Goal: Transaction & Acquisition: Purchase product/service

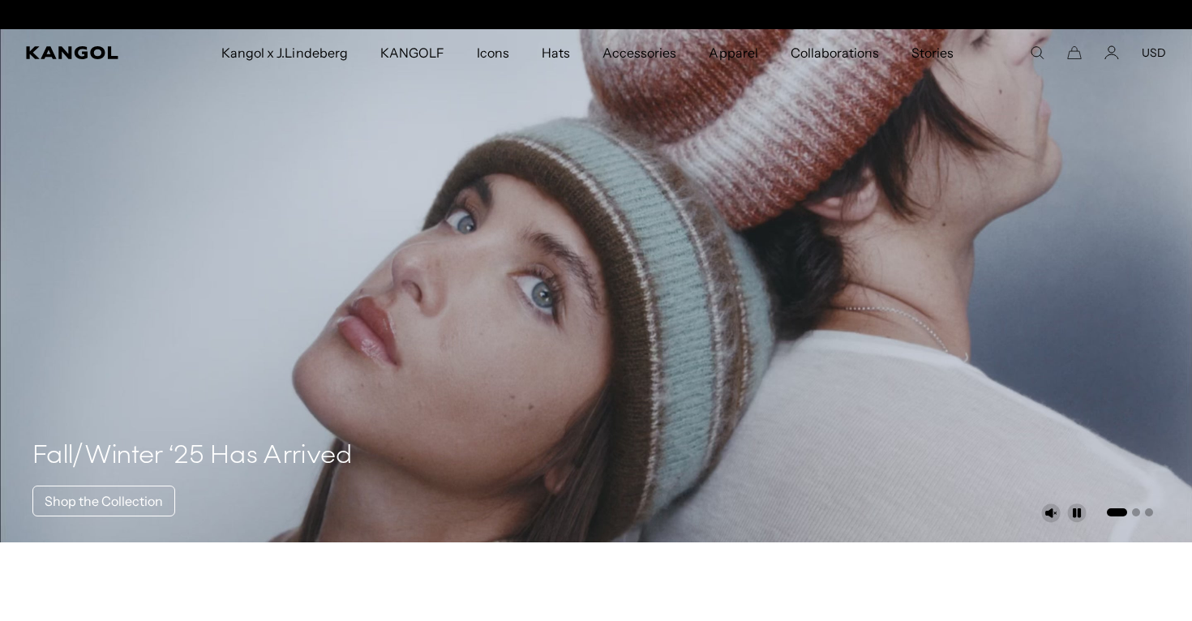
scroll to position [0, 334]
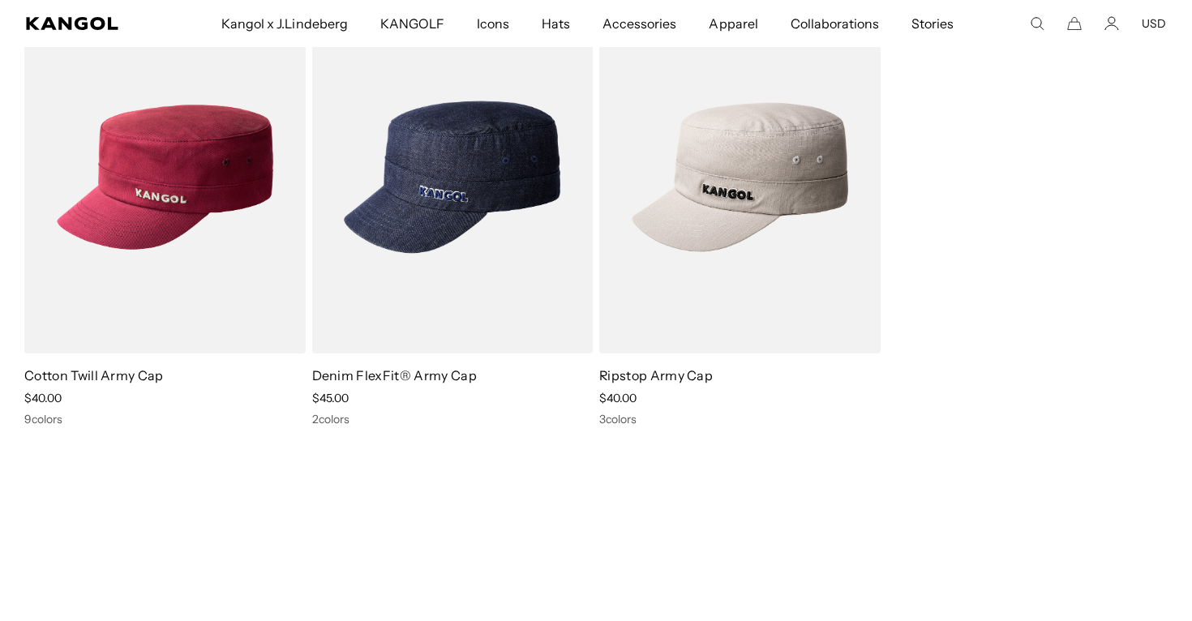
scroll to position [0, 334]
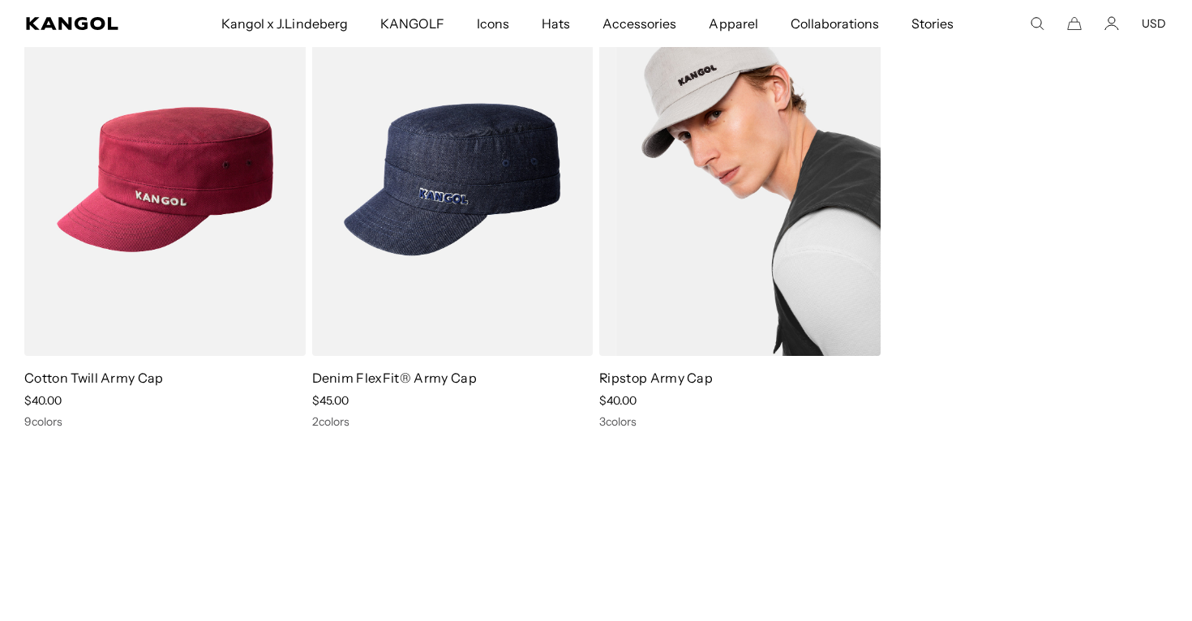
click at [782, 203] on img at bounding box center [739, 179] width 281 height 353
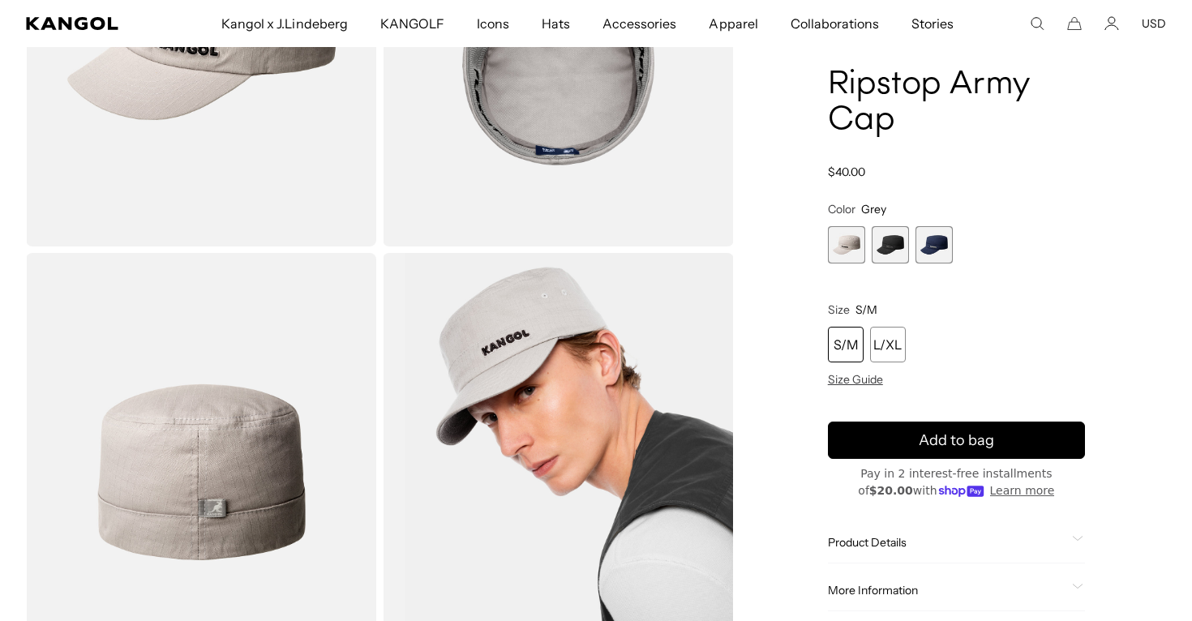
click at [491, 380] on img "Gallery Viewer" at bounding box center [558, 472] width 350 height 438
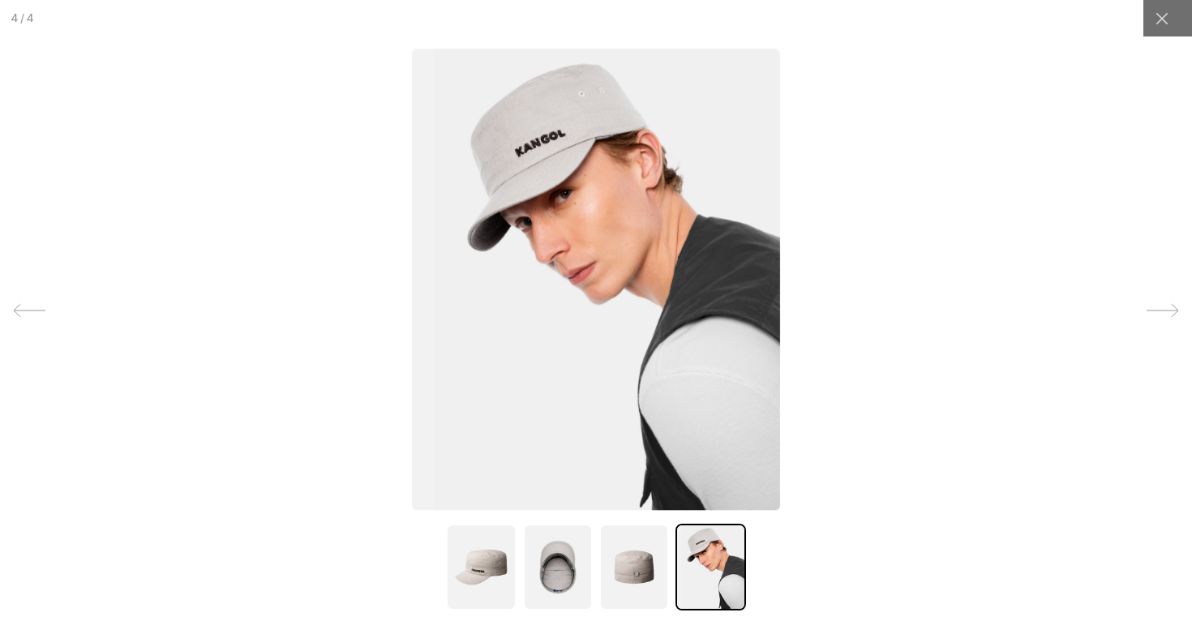
click at [583, 288] on img at bounding box center [596, 279] width 368 height 461
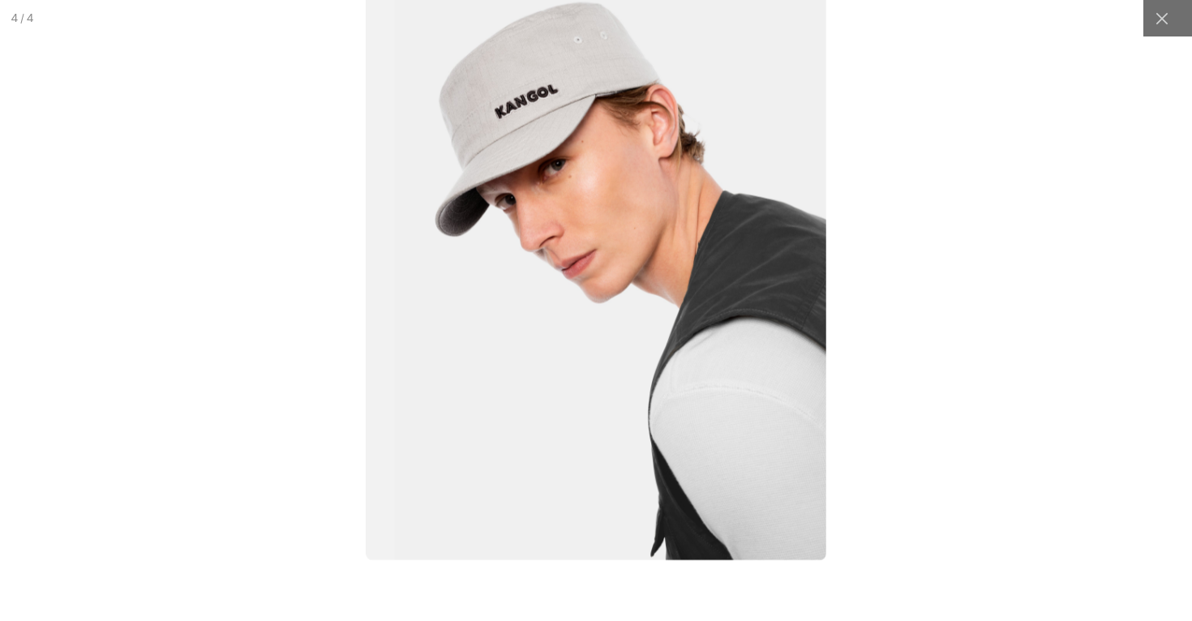
scroll to position [0, 334]
click at [579, 388] on img at bounding box center [596, 272] width 461 height 577
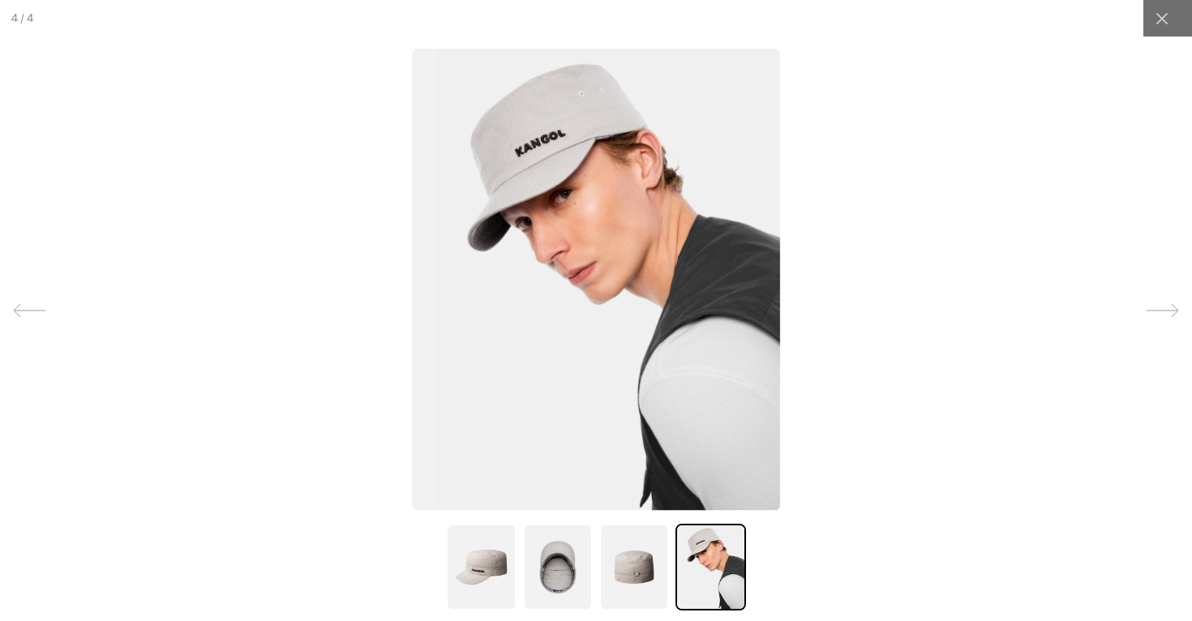
scroll to position [0, 0]
click at [627, 577] on img at bounding box center [634, 567] width 70 height 87
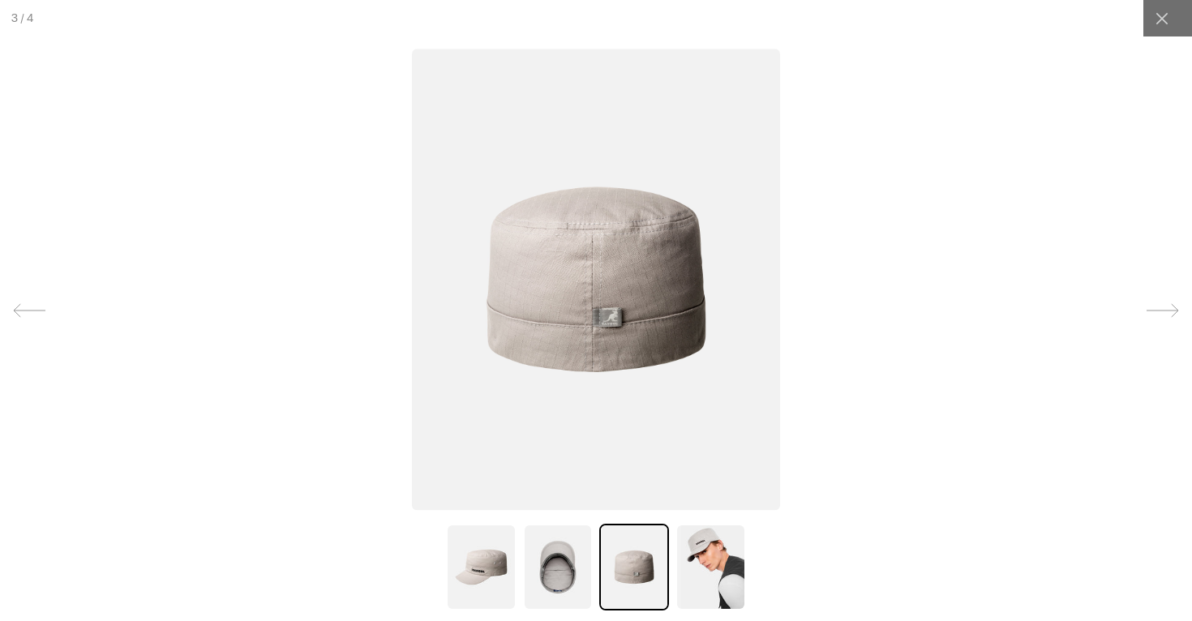
click at [557, 578] on img at bounding box center [558, 567] width 70 height 87
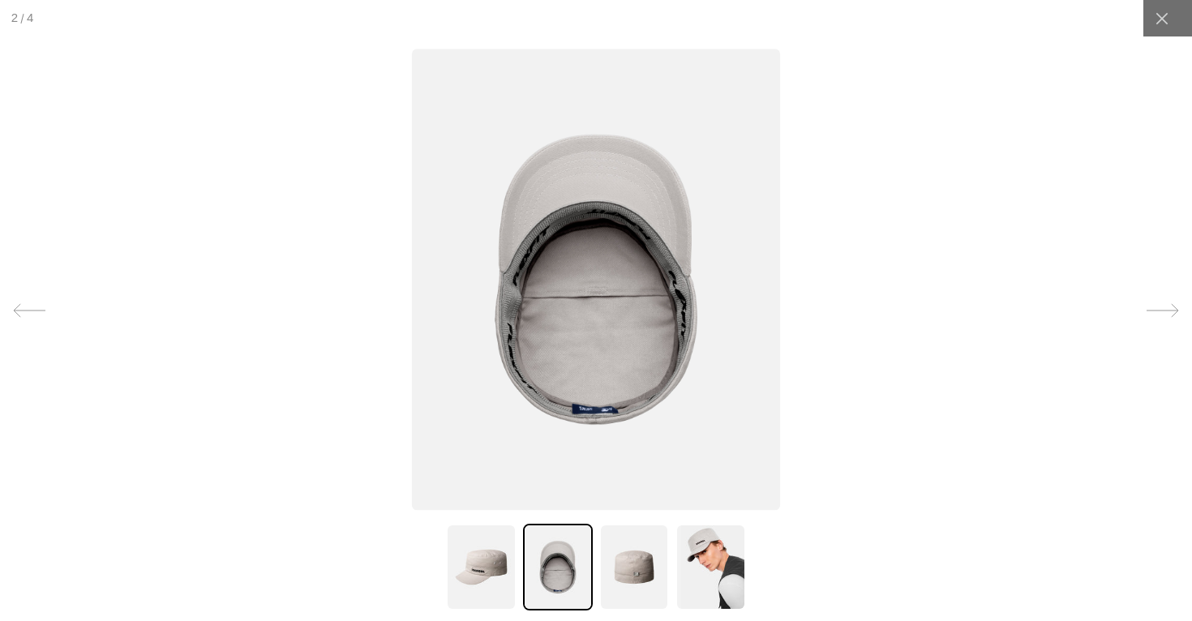
click at [492, 577] on img at bounding box center [481, 567] width 70 height 87
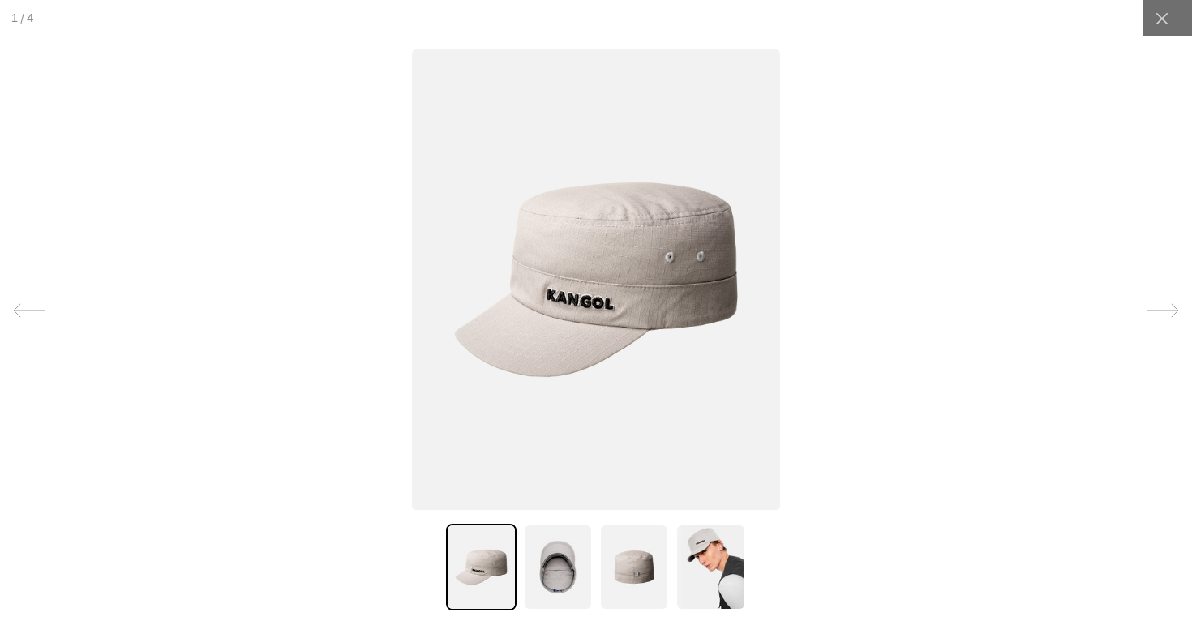
click at [725, 314] on img at bounding box center [596, 279] width 368 height 461
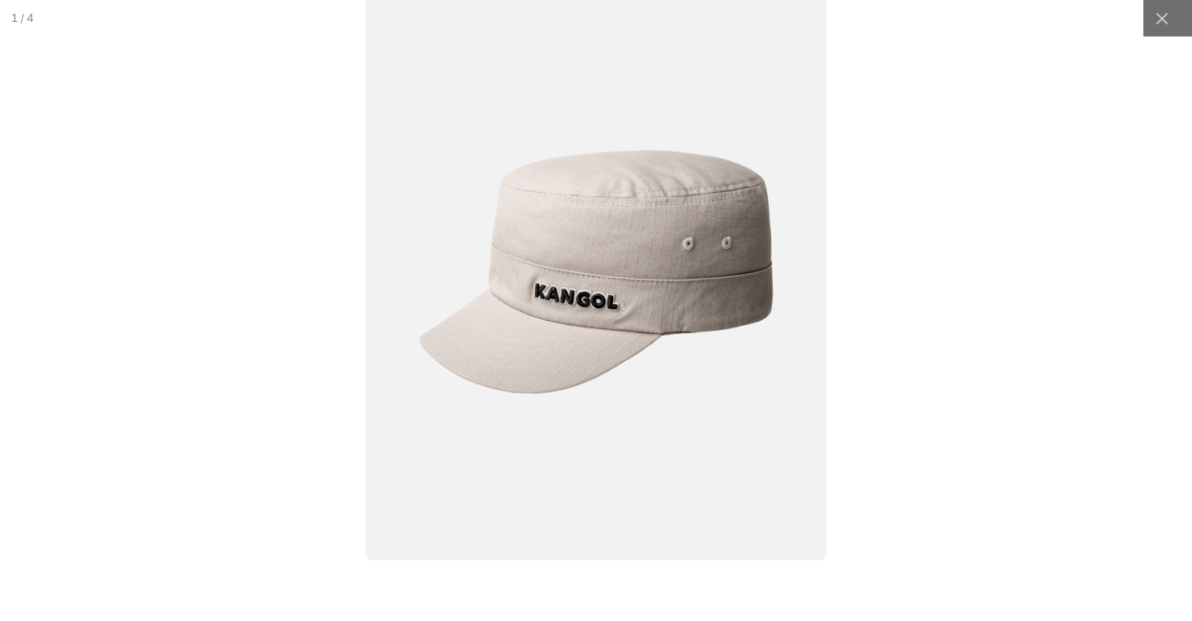
scroll to position [0, 0]
click at [620, 359] on img at bounding box center [596, 272] width 461 height 577
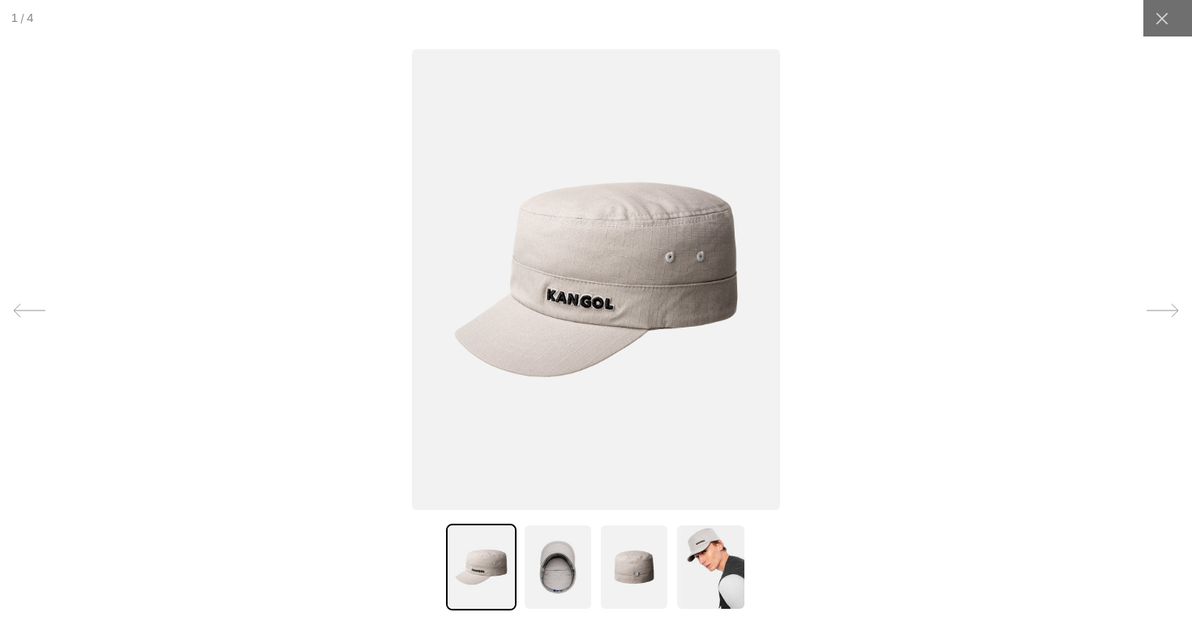
click at [559, 584] on img at bounding box center [558, 567] width 70 height 87
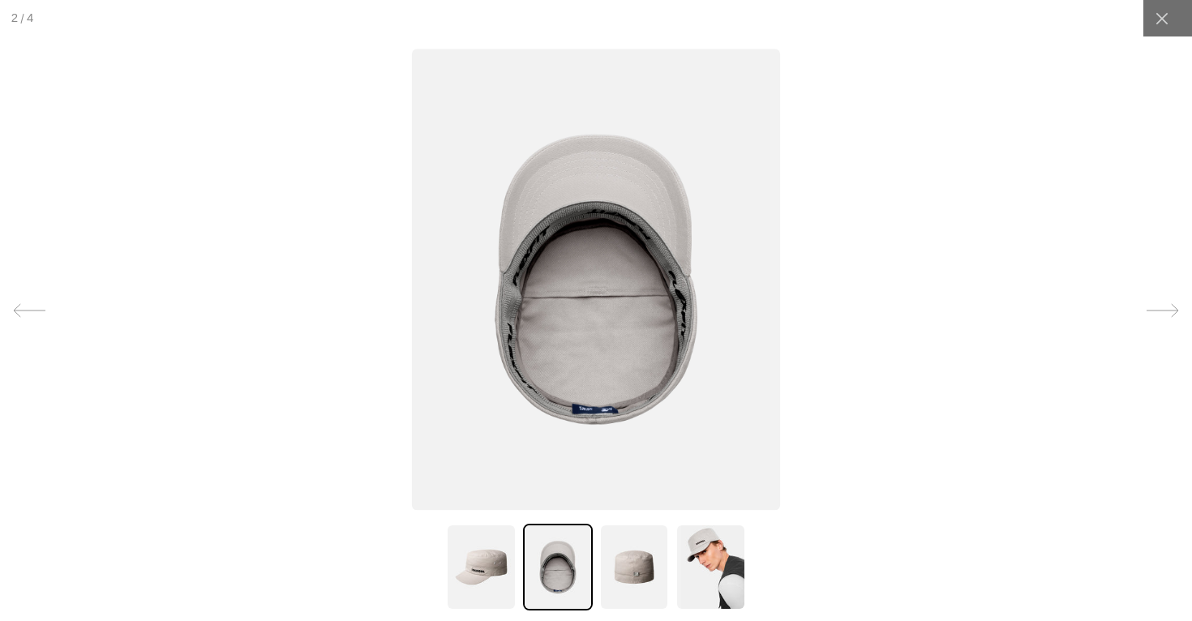
scroll to position [0, 334]
click at [665, 336] on img at bounding box center [596, 279] width 368 height 461
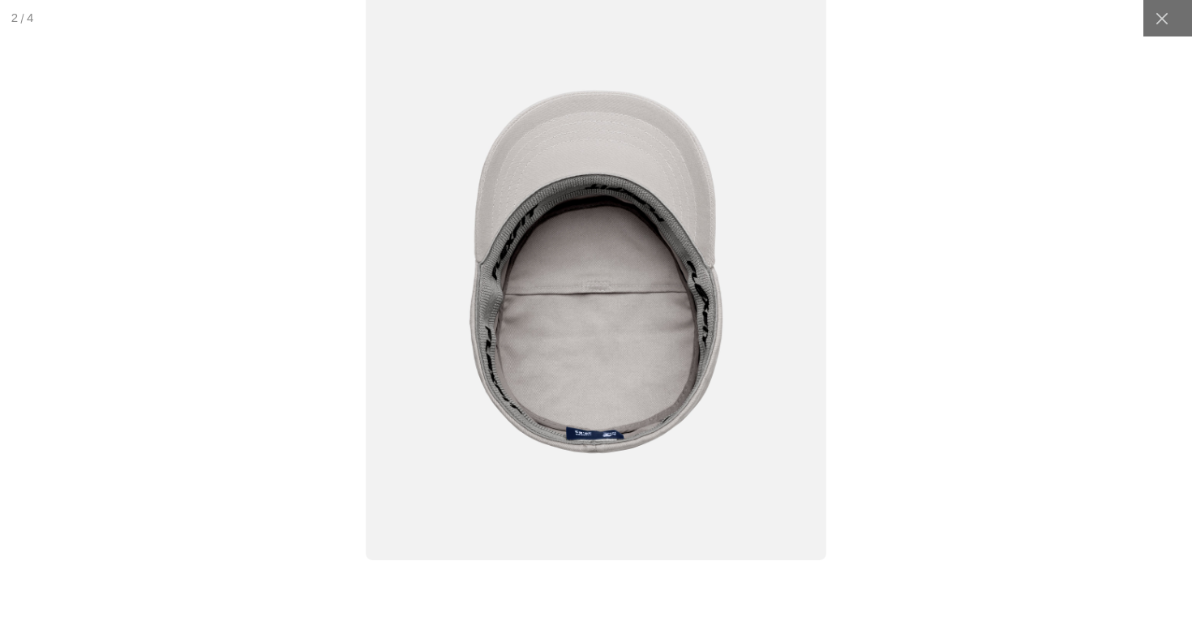
click at [665, 336] on img at bounding box center [596, 272] width 461 height 577
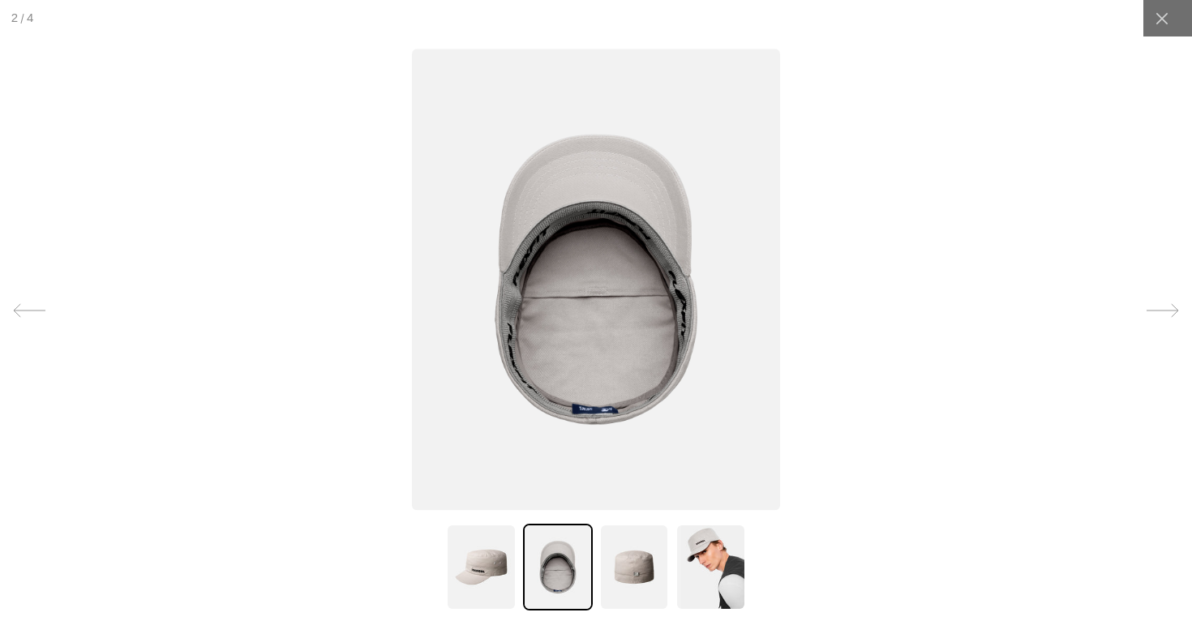
scroll to position [0, 0]
click at [1162, 20] on icon at bounding box center [1162, 19] width 16 height 16
